Goal: Obtain resource: Obtain resource

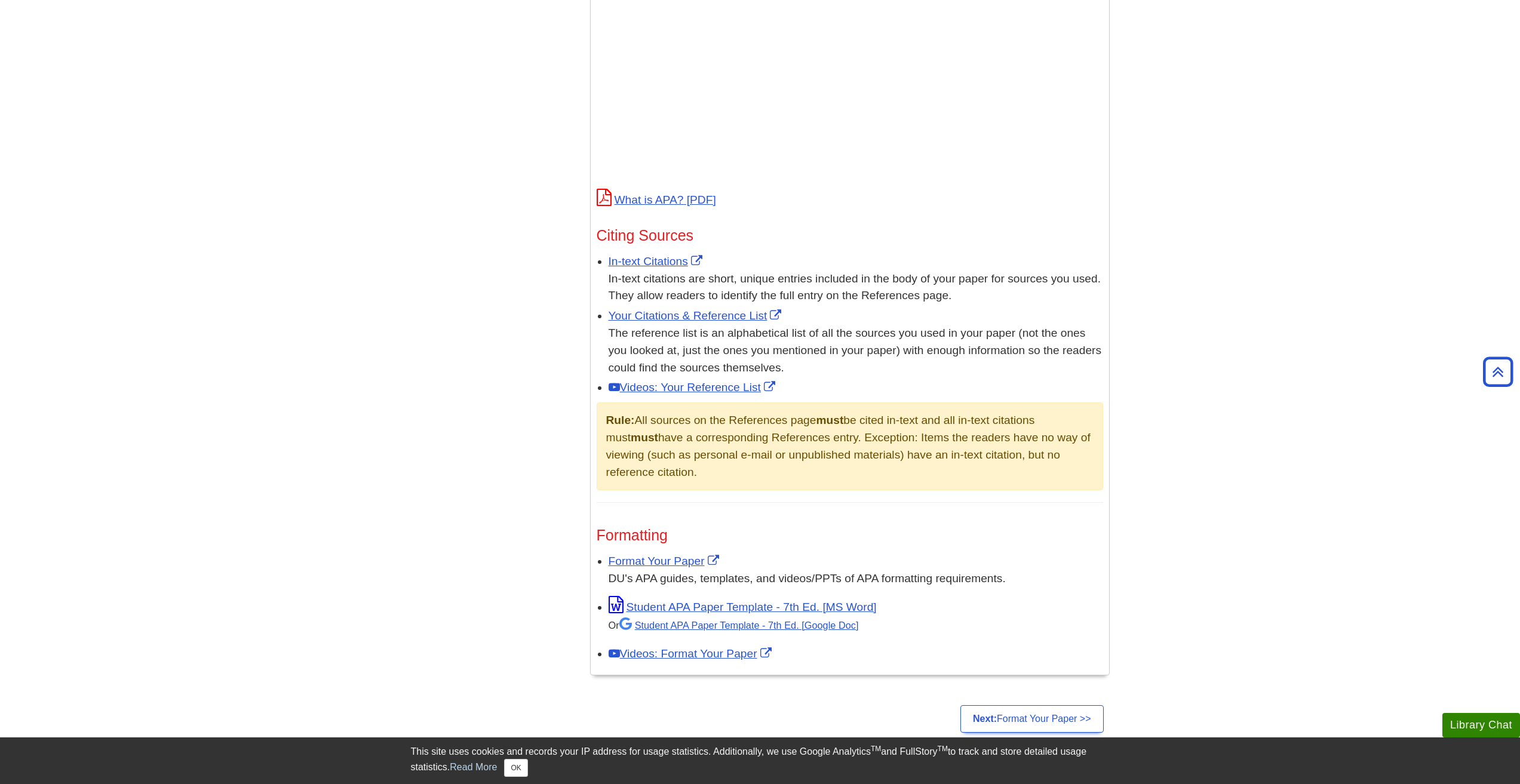
scroll to position [597, 0]
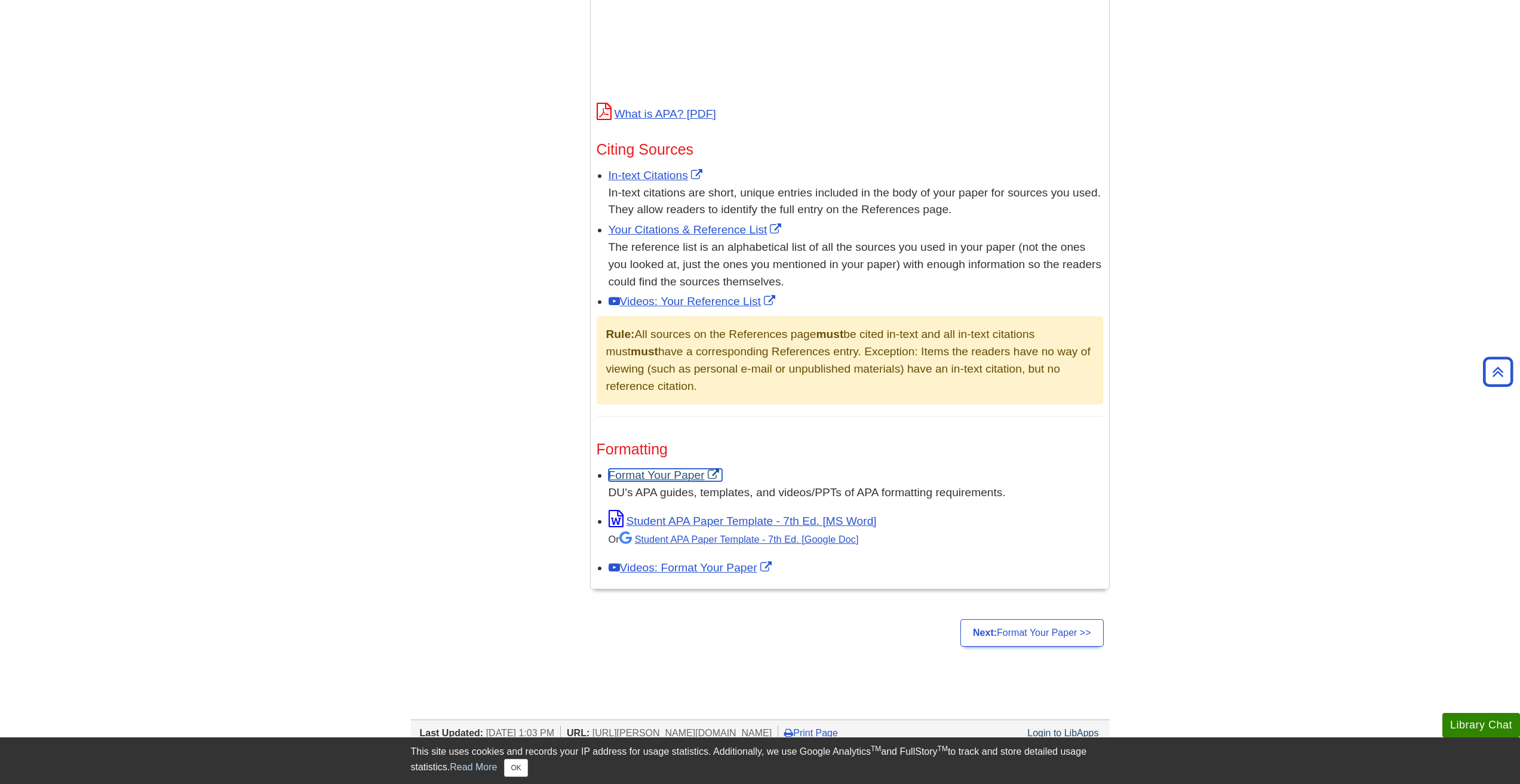
click at [685, 473] on link "Format Your Paper" at bounding box center [665, 474] width 114 height 13
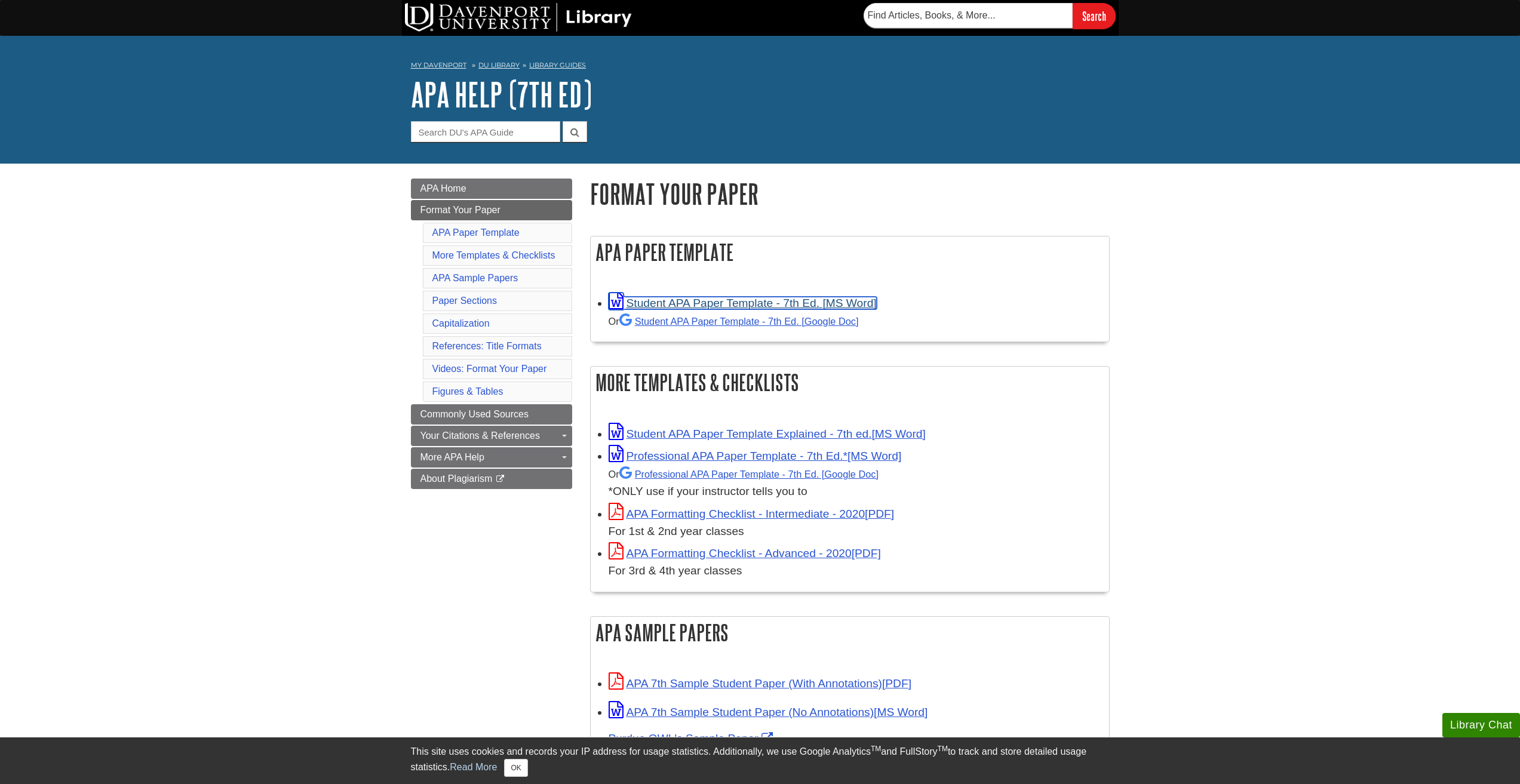
click at [672, 303] on link "Student APA Paper Template - 7th Ed. [MS Word]" at bounding box center [743, 303] width 268 height 13
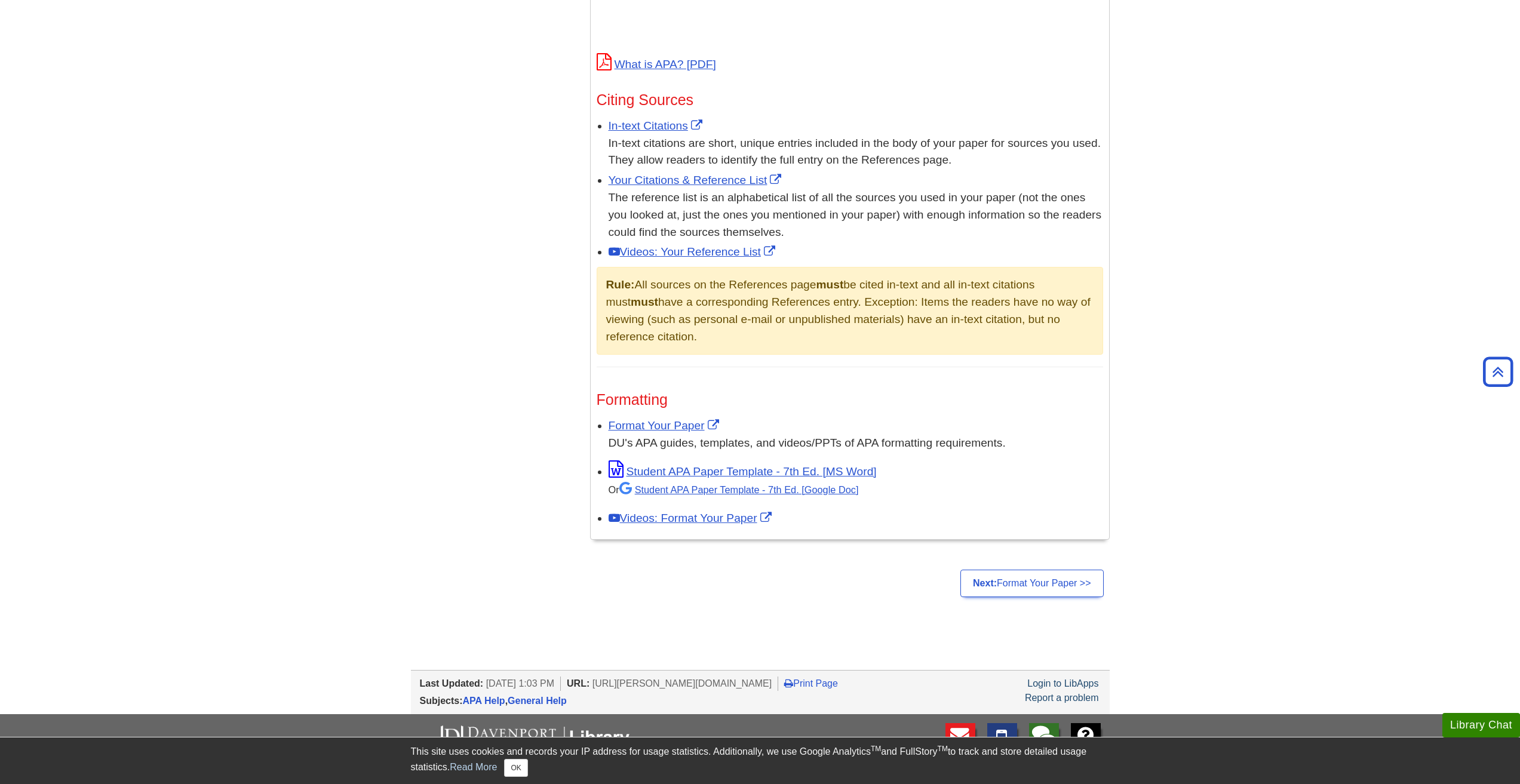
scroll to position [657, 0]
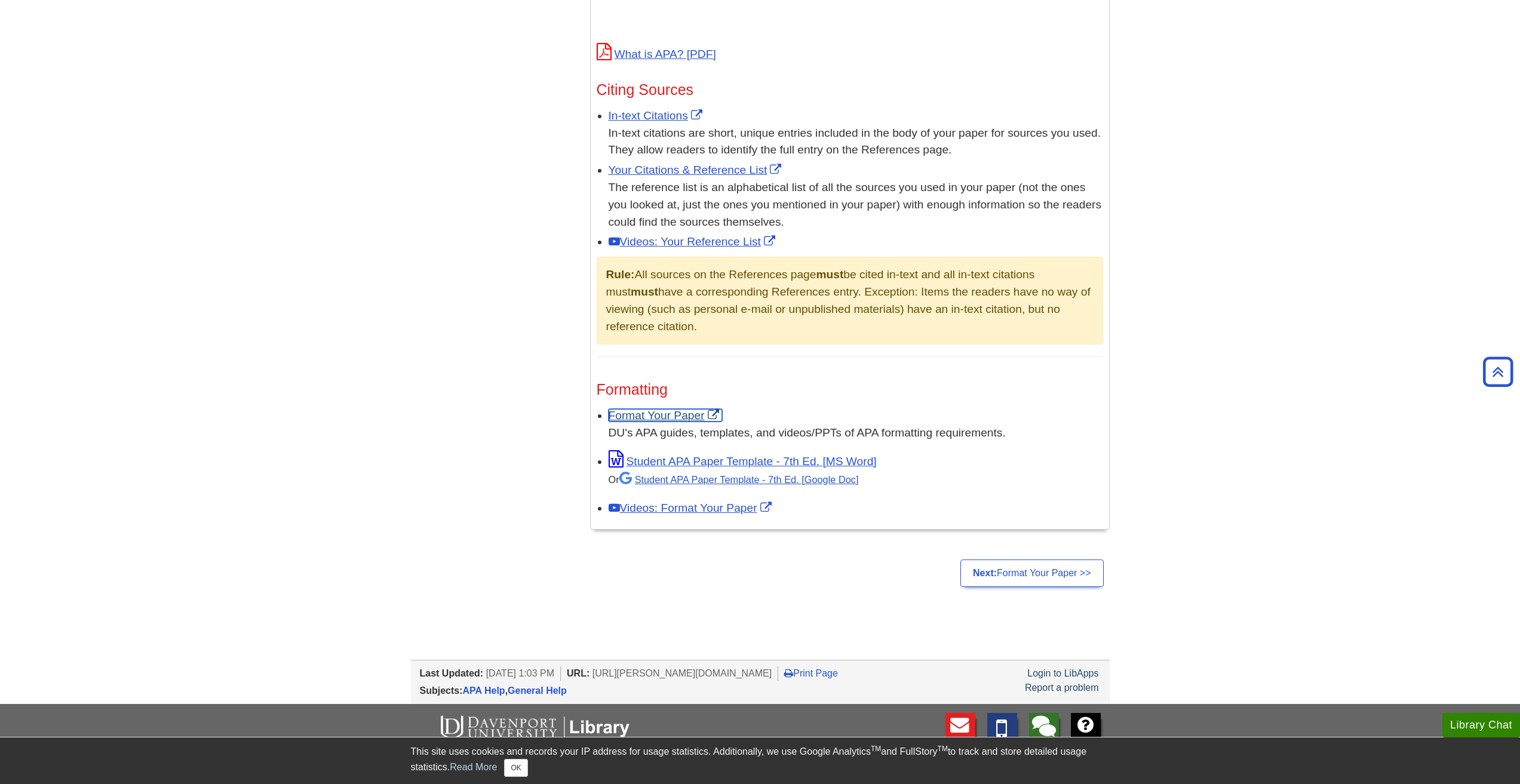
click at [672, 416] on link "Format Your Paper" at bounding box center [665, 415] width 114 height 13
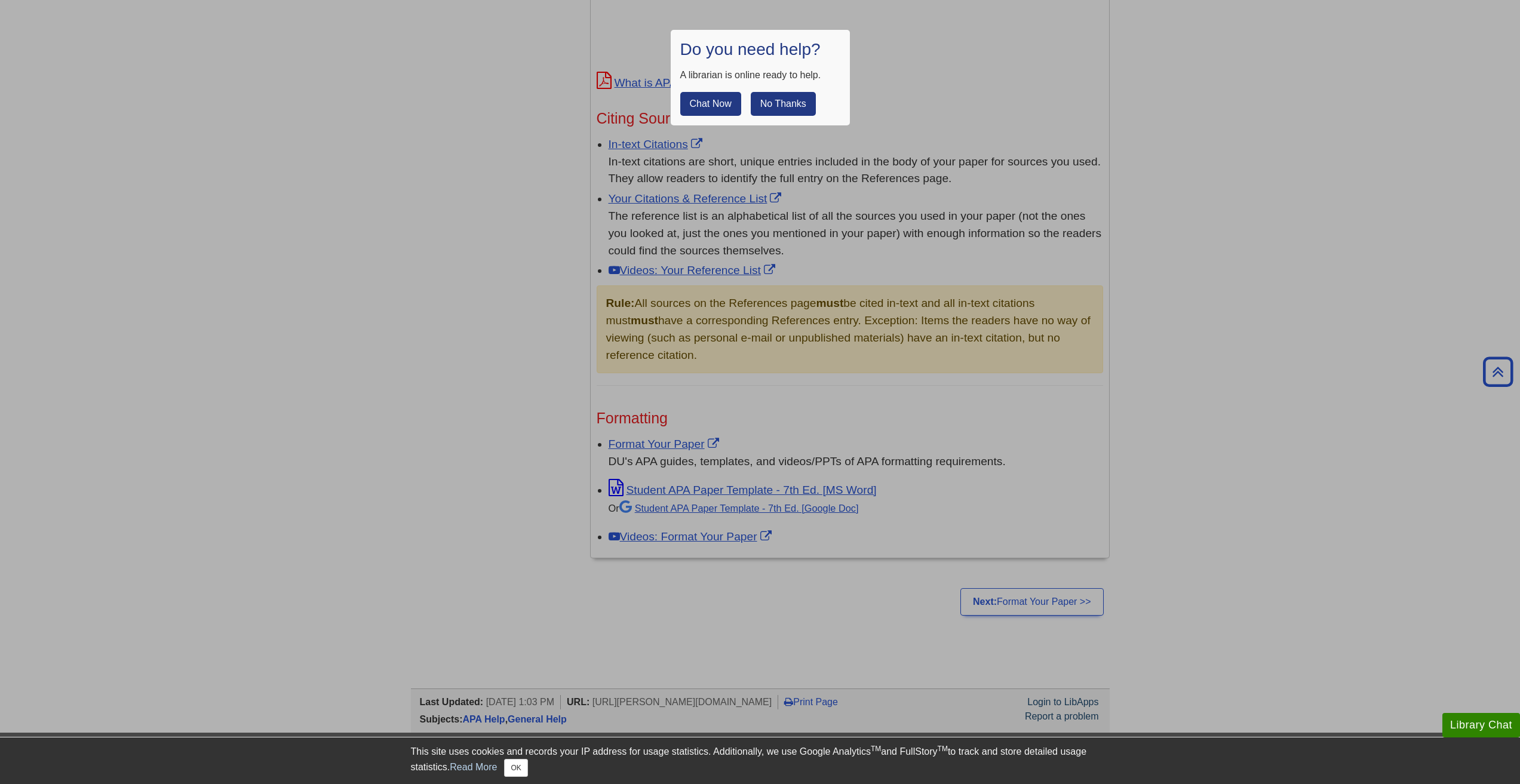
scroll to position [597, 0]
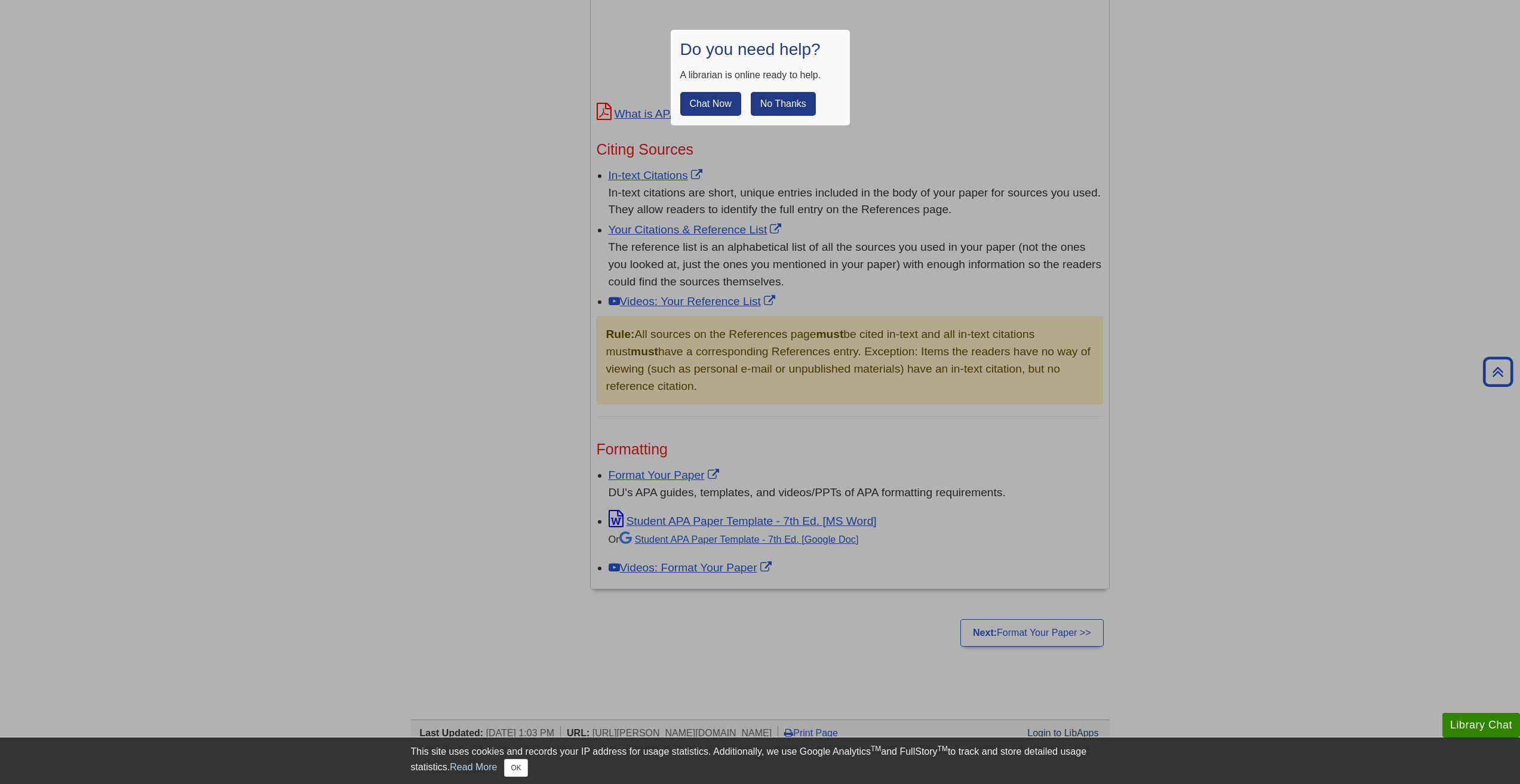
click at [392, 129] on div at bounding box center [760, 392] width 1520 height 784
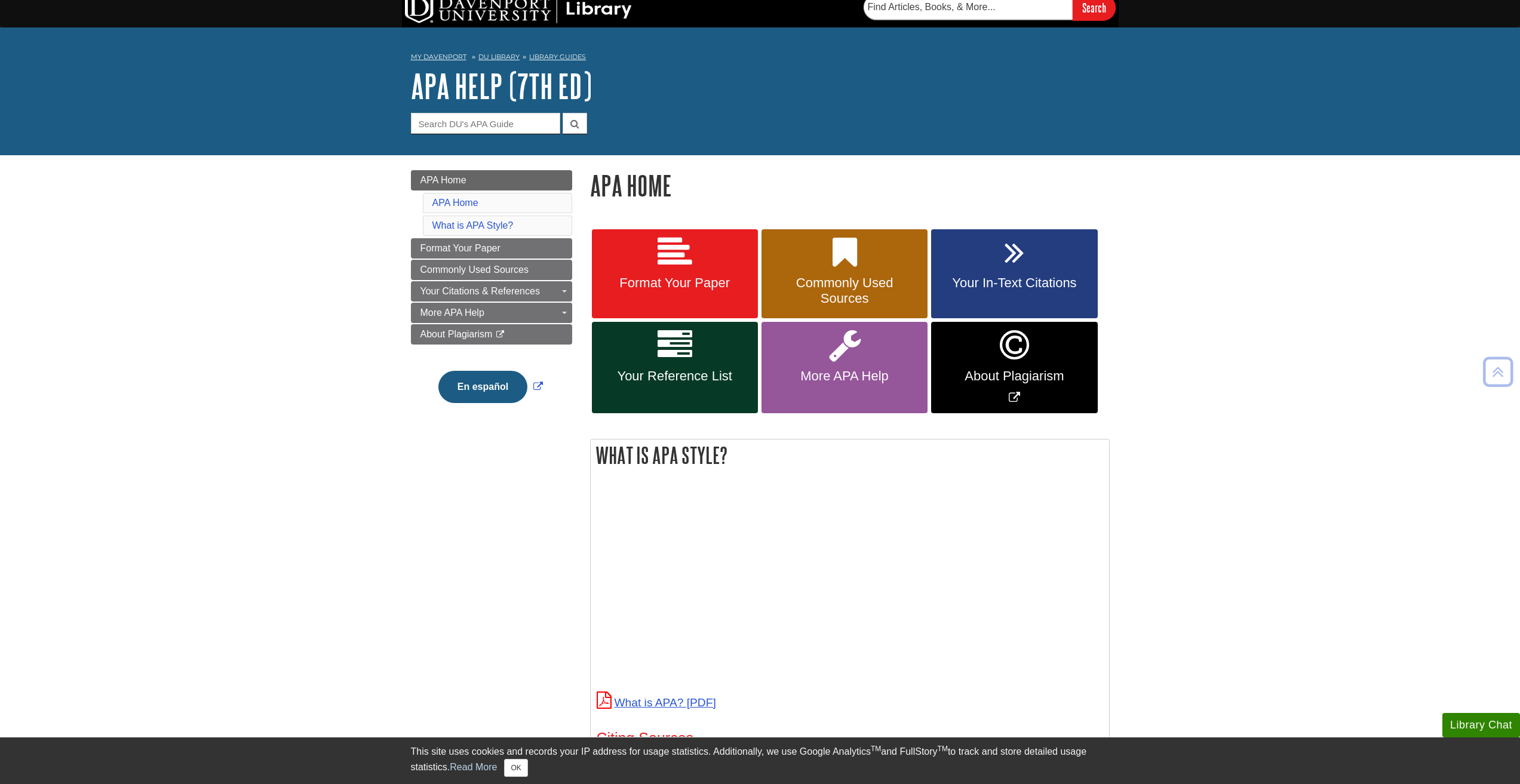
scroll to position [0, 0]
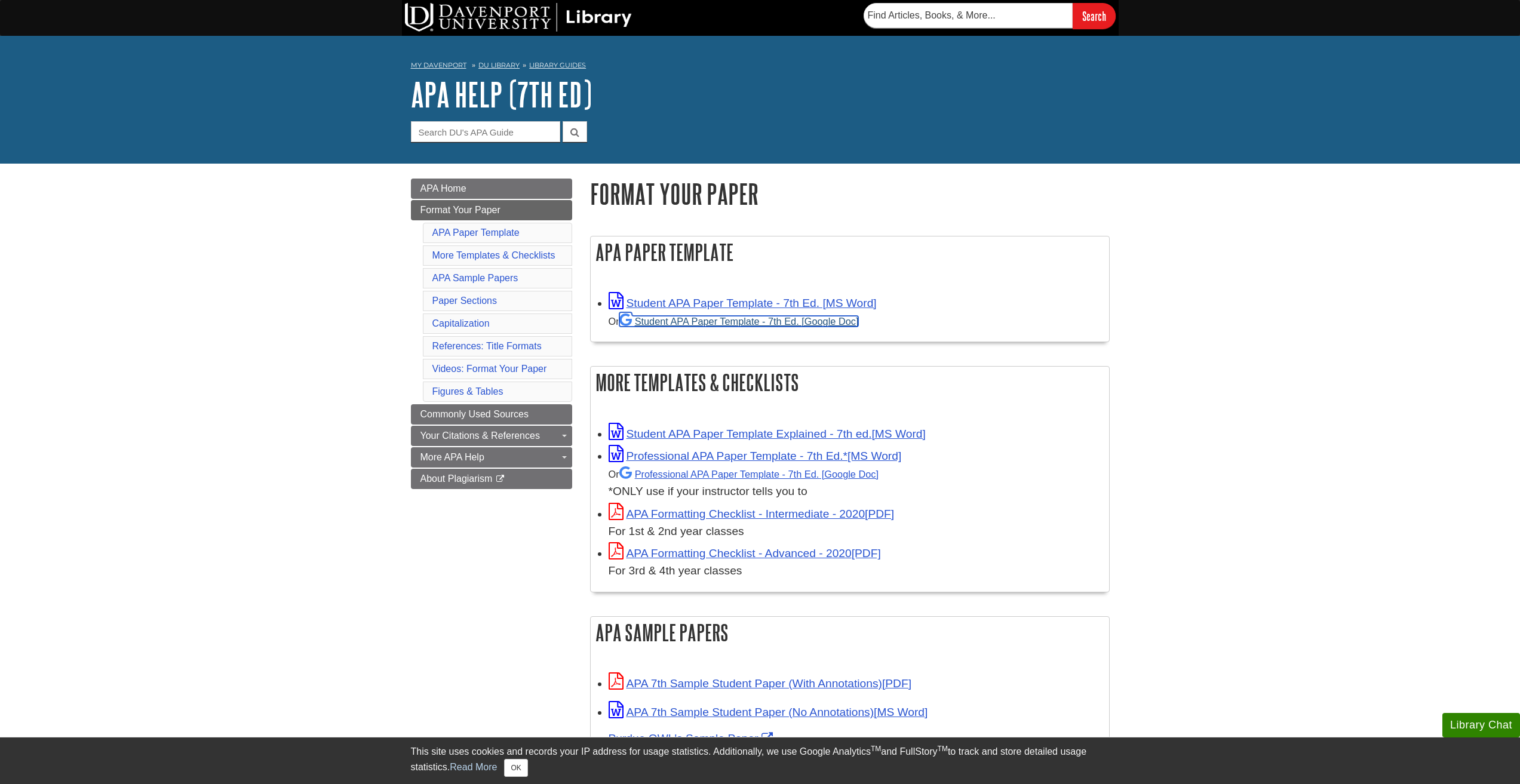
click at [717, 319] on link "Student APA Paper Template - 7th Ed. [Google Doc]" at bounding box center [739, 321] width 240 height 11
